Goal: Register for event/course

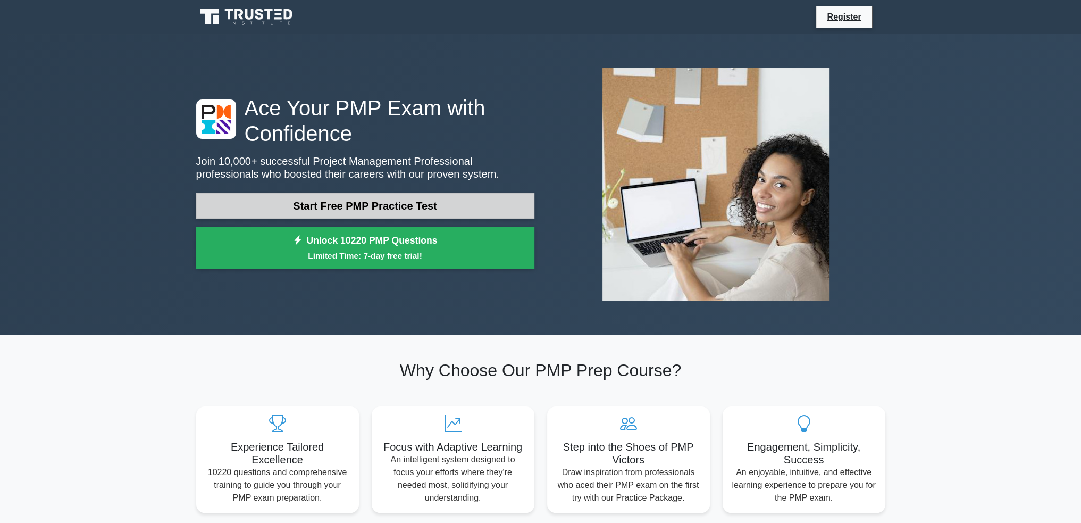
scroll to position [53, 0]
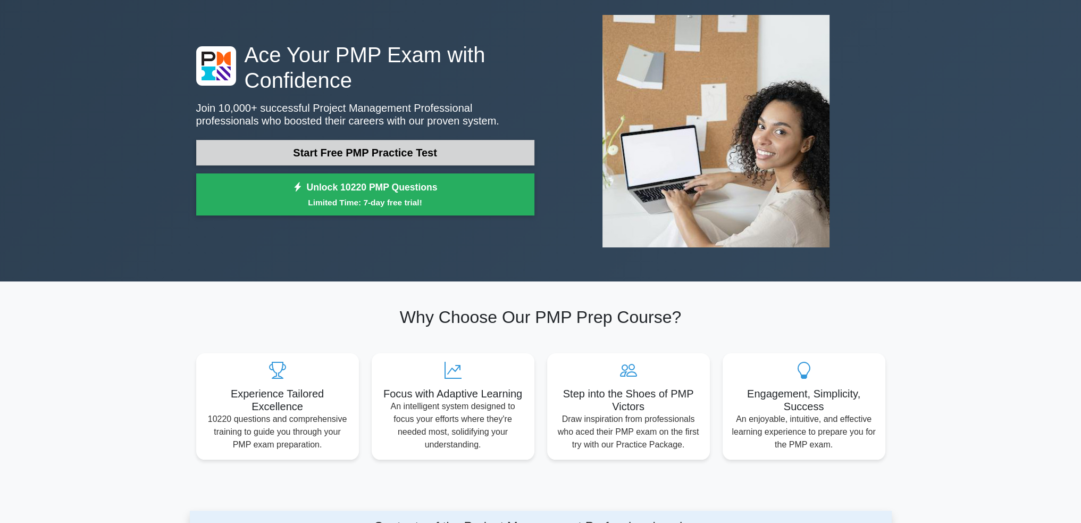
click at [440, 150] on link "Start Free PMP Practice Test" at bounding box center [365, 153] width 338 height 26
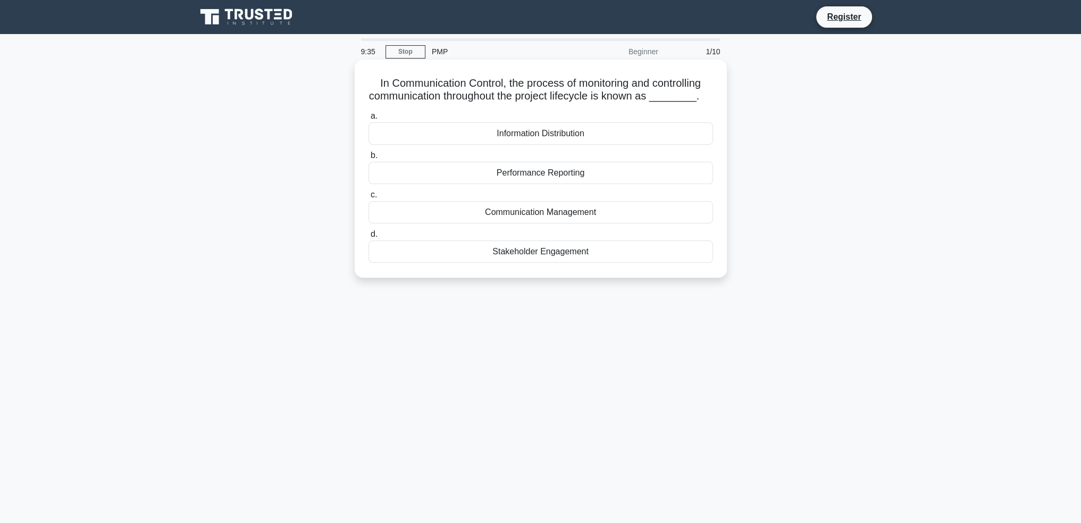
click at [577, 214] on div "Communication Management" at bounding box center [541, 212] width 345 height 22
click at [369, 198] on input "c. Communication Management" at bounding box center [369, 194] width 0 height 7
click at [659, 245] on div "Assumes the team is doing a great job" at bounding box center [541, 251] width 345 height 22
click at [369, 238] on input "d. Assumes the team is doing a great job" at bounding box center [369, 234] width 0 height 7
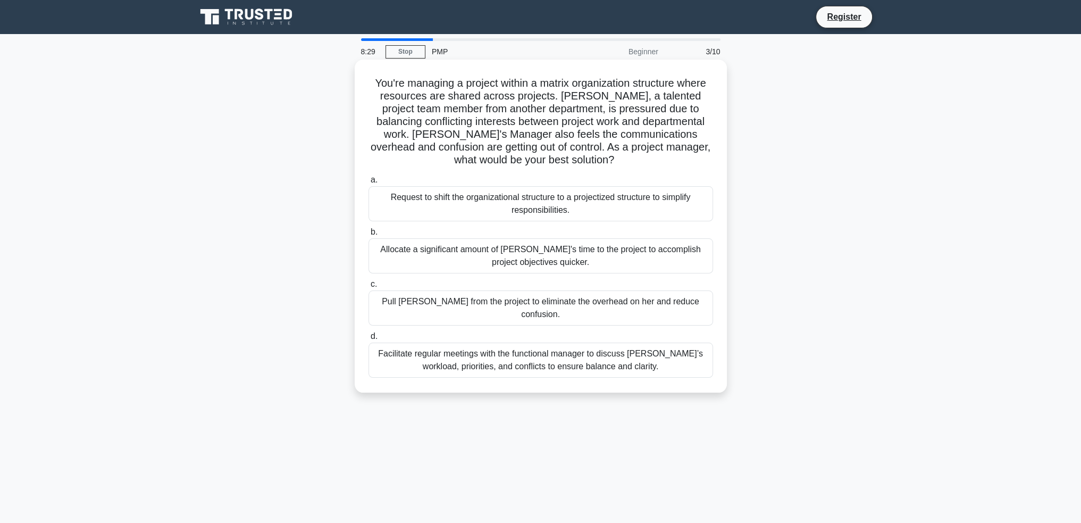
click at [657, 351] on div "Facilitate regular meetings with the functional manager to discuss Lisa’s workl…" at bounding box center [541, 359] width 345 height 35
click at [369, 340] on input "d. Facilitate regular meetings with the functional manager to discuss Lisa’s wo…" at bounding box center [369, 336] width 0 height 7
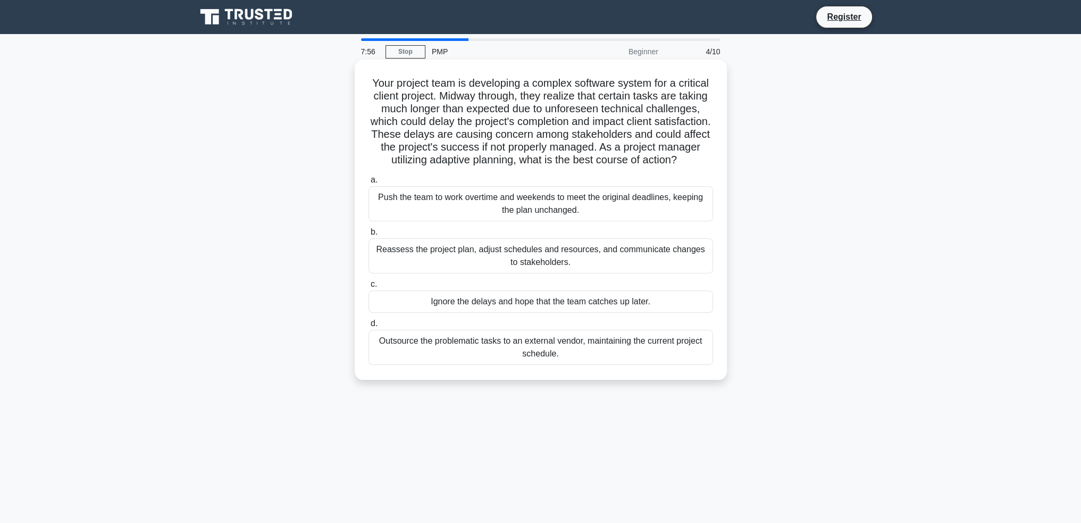
click at [650, 270] on div "Reassess the project plan, adjust schedules and resources, and communicate chan…" at bounding box center [541, 255] width 345 height 35
click at [369, 236] on input "b. Reassess the project plan, adjust schedules and resources, and communicate c…" at bounding box center [369, 232] width 0 height 7
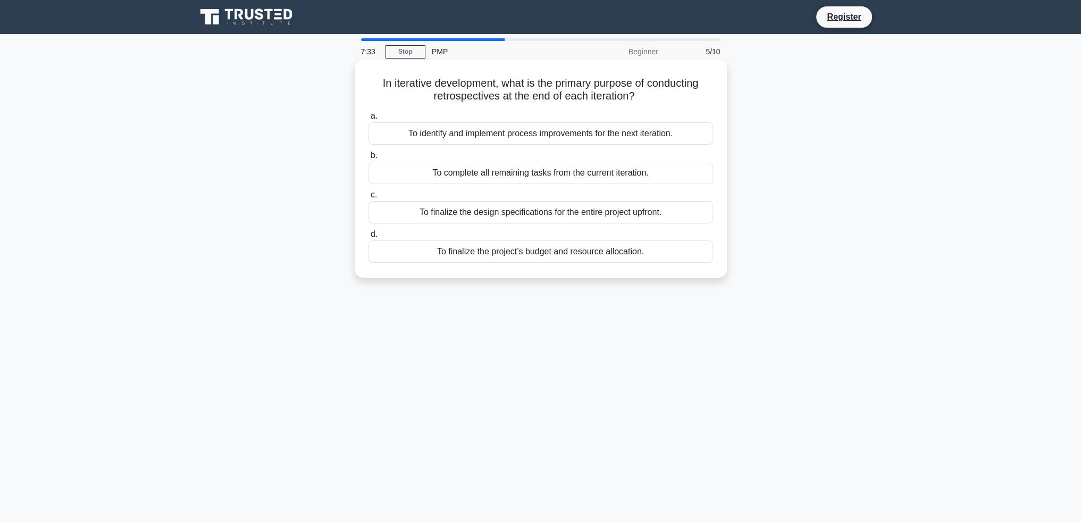
click at [536, 137] on div "To identify and implement process improvements for the next iteration." at bounding box center [541, 133] width 345 height 22
click at [369, 120] on input "a. To identify and implement process improvements for the next iteration." at bounding box center [369, 116] width 0 height 7
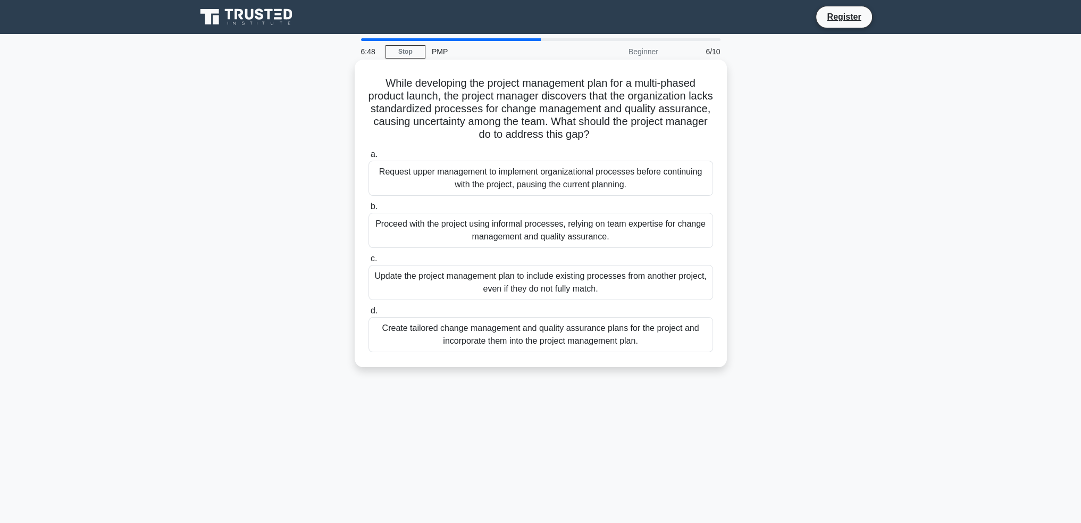
click at [662, 329] on div "Create tailored change management and quality assurance plans for the project a…" at bounding box center [541, 334] width 345 height 35
click at [369, 314] on input "d. Create tailored change management and quality assurance plans for the projec…" at bounding box center [369, 310] width 0 height 7
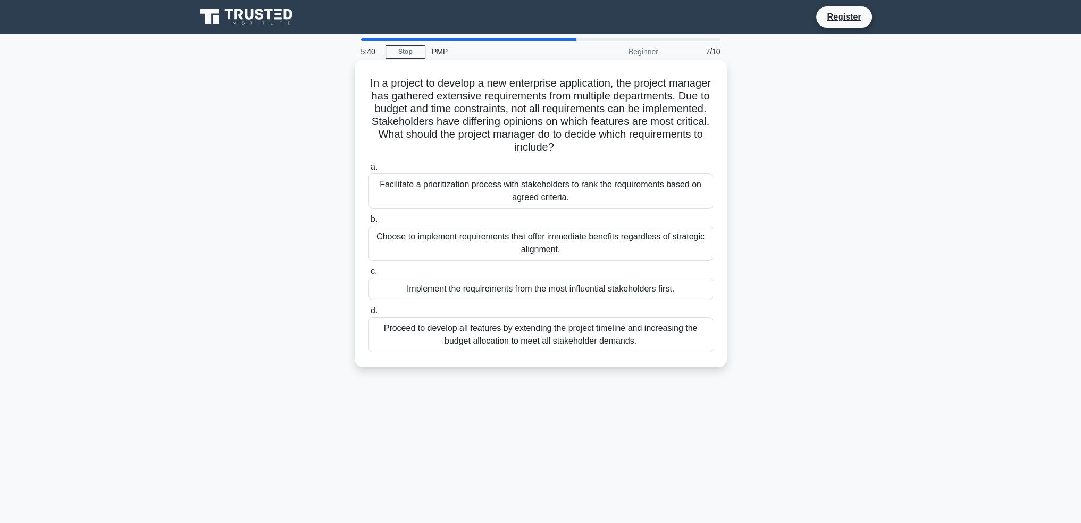
click at [655, 191] on div "Facilitate a prioritization process with stakeholders to rank the requirements …" at bounding box center [541, 190] width 345 height 35
click at [369, 171] on input "a. Facilitate a prioritization process with stakeholders to rank the requiremen…" at bounding box center [369, 167] width 0 height 7
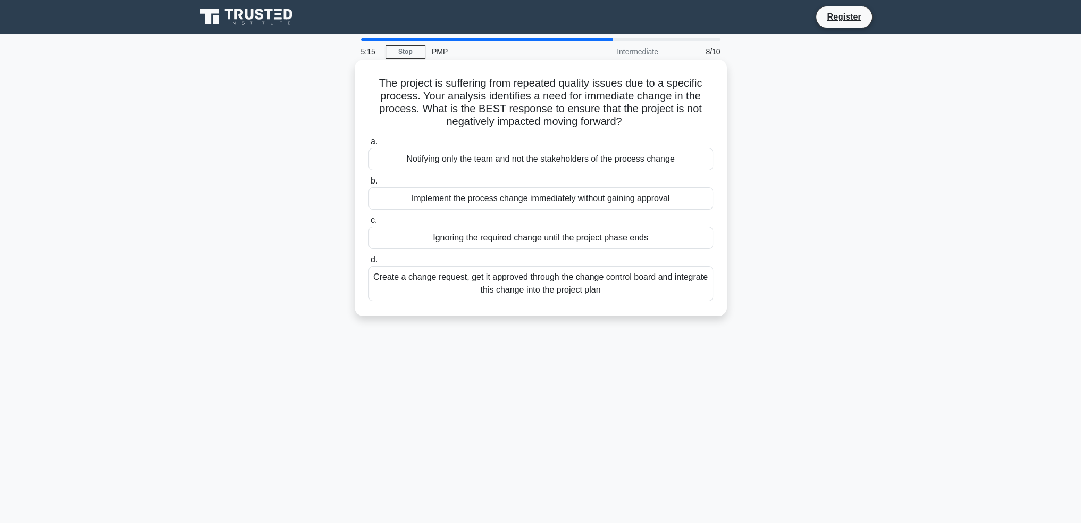
click at [664, 281] on div "Create a change request, get it approved through the change control board and i…" at bounding box center [541, 283] width 345 height 35
click at [369, 263] on input "d. Create a change request, get it approved through the change control board an…" at bounding box center [369, 259] width 0 height 7
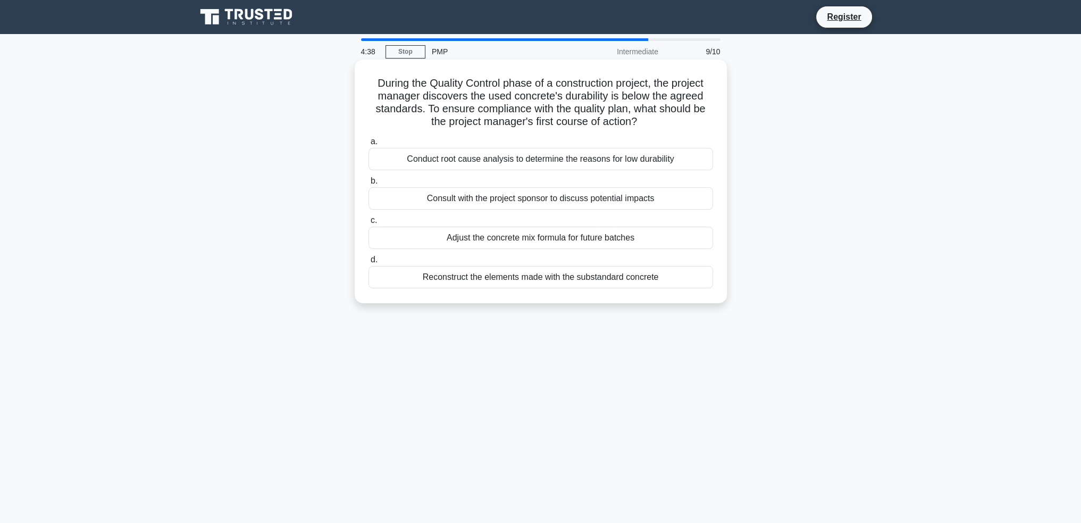
click at [647, 160] on div "Conduct root cause analysis to determine the reasons for low durability" at bounding box center [541, 159] width 345 height 22
click at [369, 145] on input "a. Conduct root cause analysis to determine the reasons for low durability" at bounding box center [369, 141] width 0 height 7
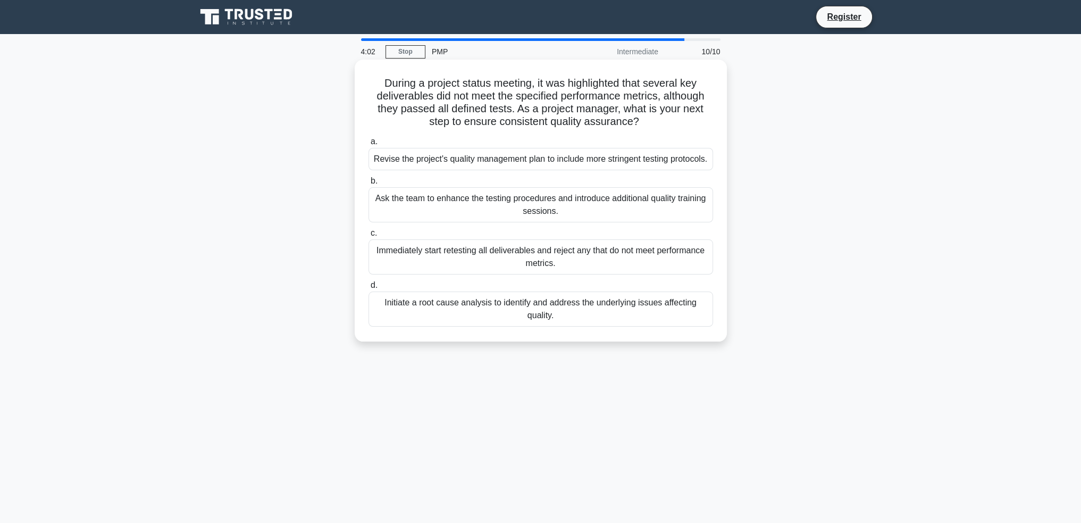
click at [669, 317] on div "Initiate a root cause analysis to identify and address the underlying issues af…" at bounding box center [541, 308] width 345 height 35
click at [369, 289] on input "d. Initiate a root cause analysis to identify and address the underlying issues…" at bounding box center [369, 285] width 0 height 7
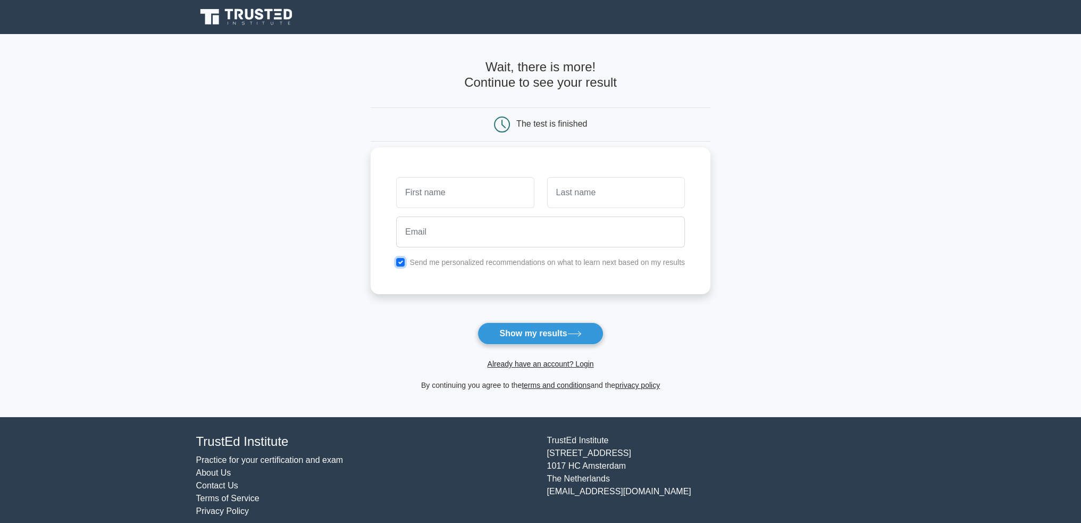
click at [400, 261] on input "checkbox" at bounding box center [400, 262] width 9 height 9
checkbox input "false"
click at [534, 337] on button "Show my results" at bounding box center [540, 333] width 125 height 22
type input "just"
click at [606, 178] on input "text" at bounding box center [616, 192] width 138 height 31
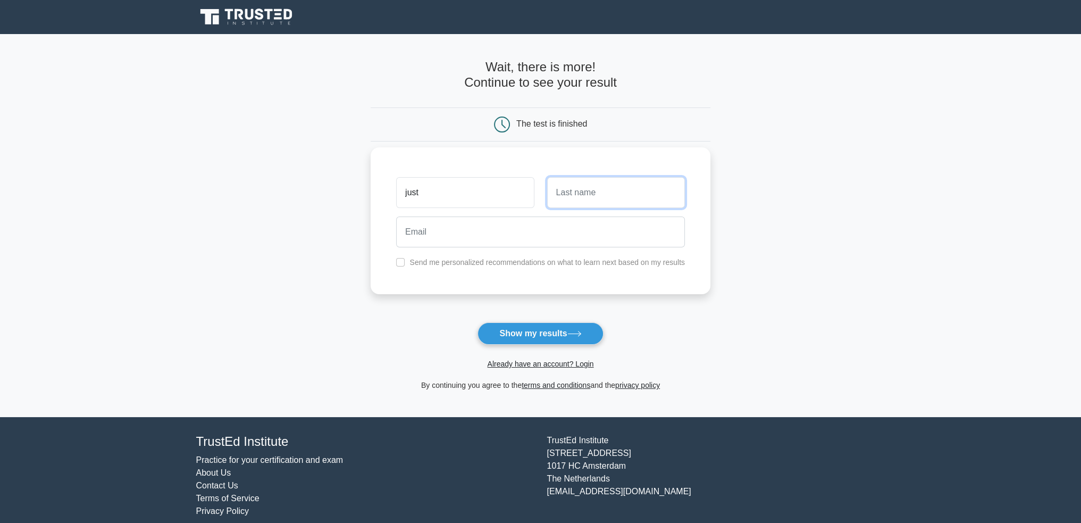
type input "Last"
click at [530, 235] on input "email" at bounding box center [540, 231] width 289 height 31
type input "[EMAIL_ADDRESS][DOMAIN_NAME]"
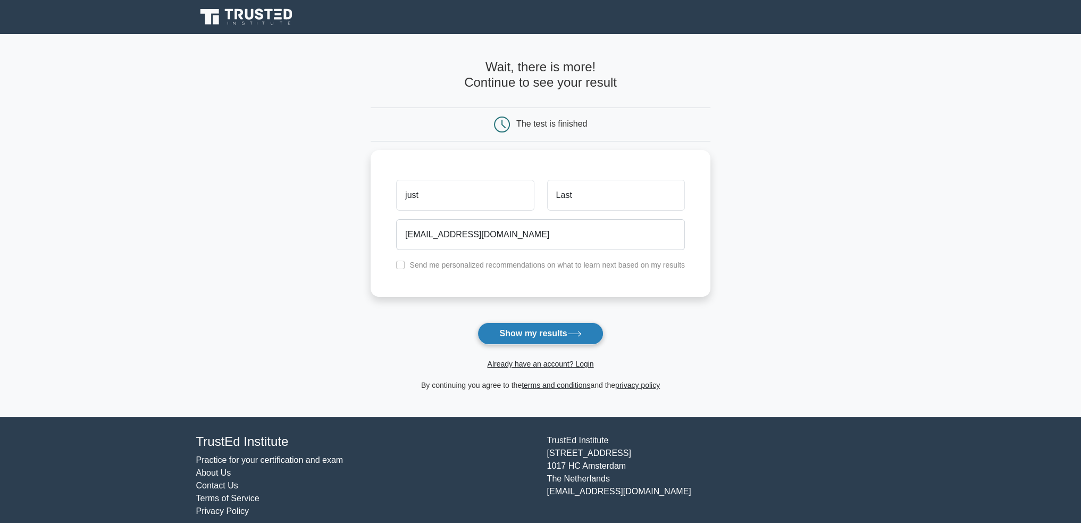
click at [536, 336] on button "Show my results" at bounding box center [540, 333] width 125 height 22
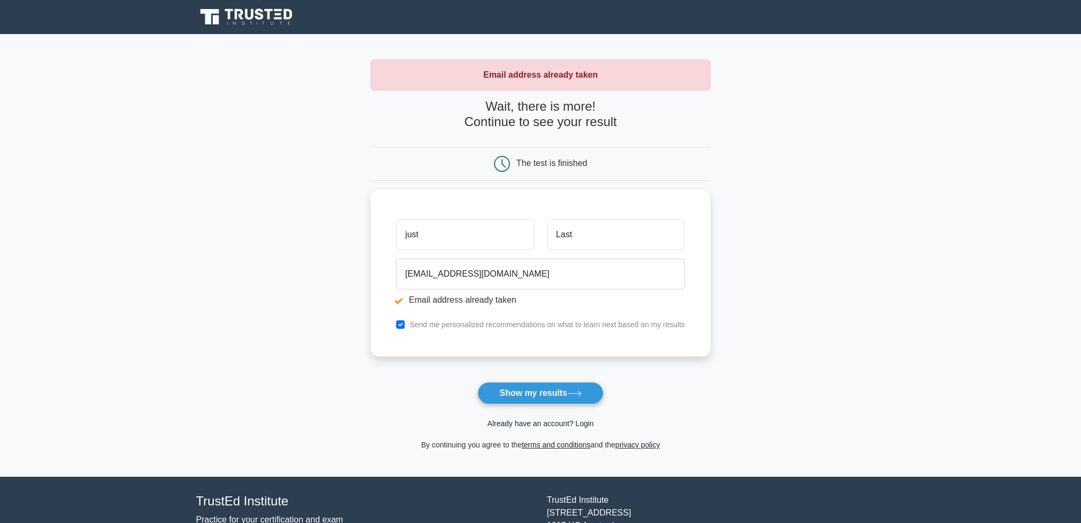
click at [556, 419] on link "Already have an account? Login" at bounding box center [540, 423] width 106 height 9
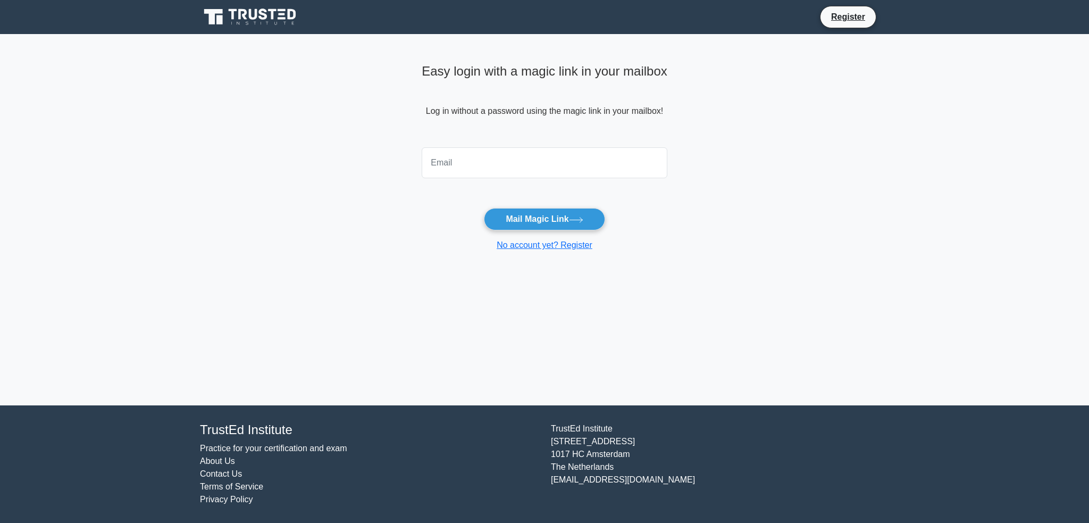
click at [491, 155] on input "email" at bounding box center [545, 162] width 246 height 31
type input "[EMAIL_ADDRESS][DOMAIN_NAME]"
click at [533, 214] on button "Mail Magic Link" at bounding box center [544, 219] width 121 height 22
